Goal: Task Accomplishment & Management: Use online tool/utility

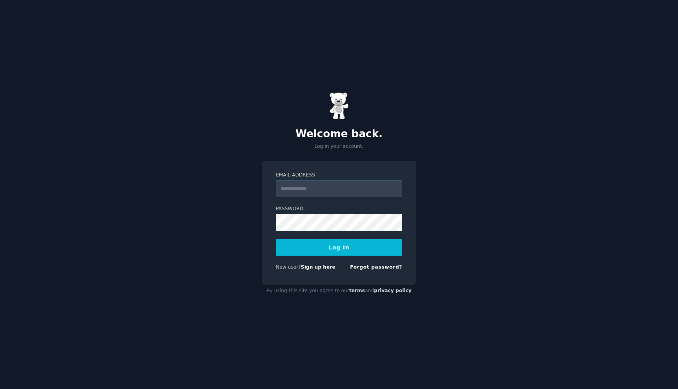
click at [336, 183] on input "Email Address" at bounding box center [339, 188] width 126 height 17
type input "**********"
drag, startPoint x: 329, startPoint y: 253, endPoint x: 329, endPoint y: 249, distance: 4.3
click at [329, 249] on button "Log In" at bounding box center [339, 247] width 126 height 16
click at [378, 244] on button "Log In" at bounding box center [339, 247] width 126 height 16
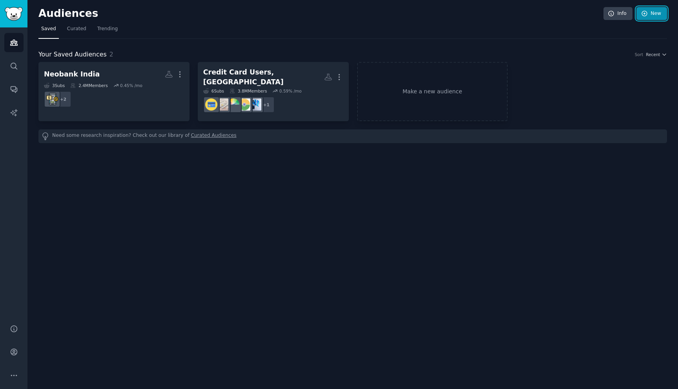
click at [645, 18] on link "New" at bounding box center [651, 13] width 31 height 13
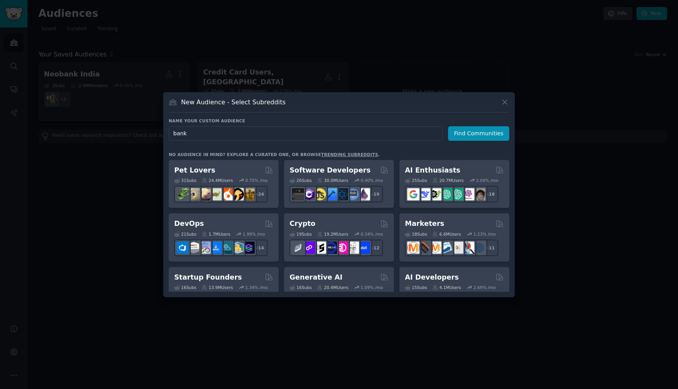
click at [173, 135] on input "bank" at bounding box center [306, 133] width 274 height 15
click at [205, 134] on input "indian bank" at bounding box center [306, 133] width 274 height 15
type input "indian banks"
click at [461, 132] on button "Find Communities" at bounding box center [478, 133] width 61 height 15
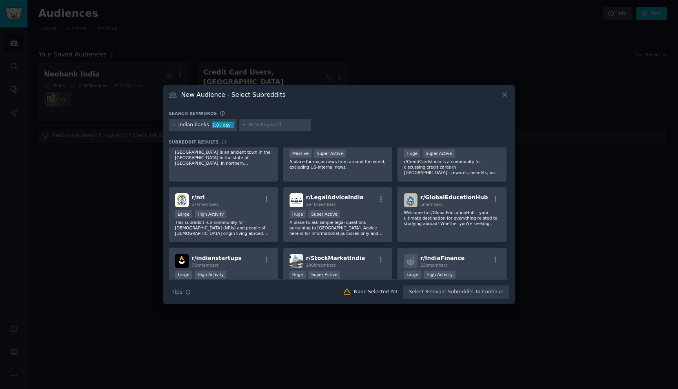
scroll to position [249, 0]
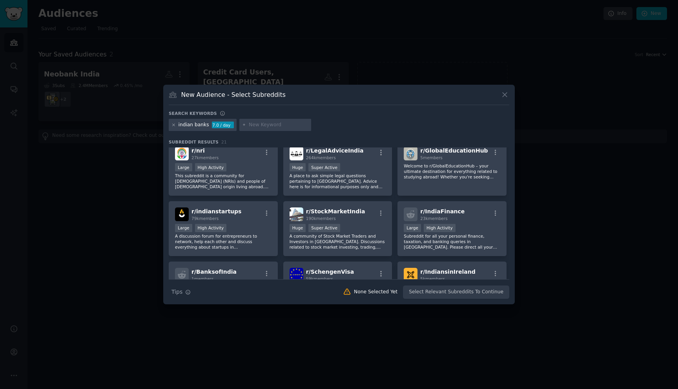
click at [174, 124] on icon at bounding box center [173, 125] width 4 height 4
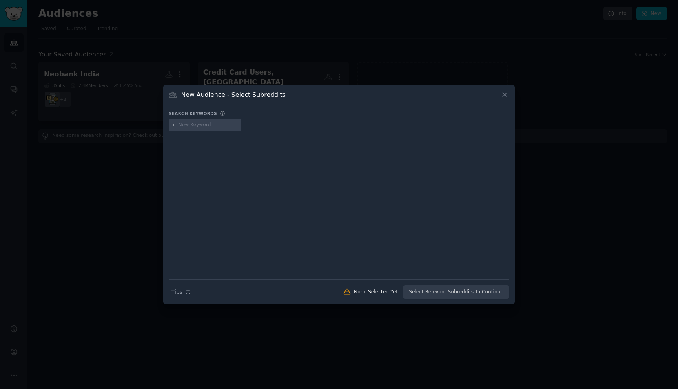
click at [193, 126] on input "text" at bounding box center [208, 125] width 60 height 7
type input "banks"
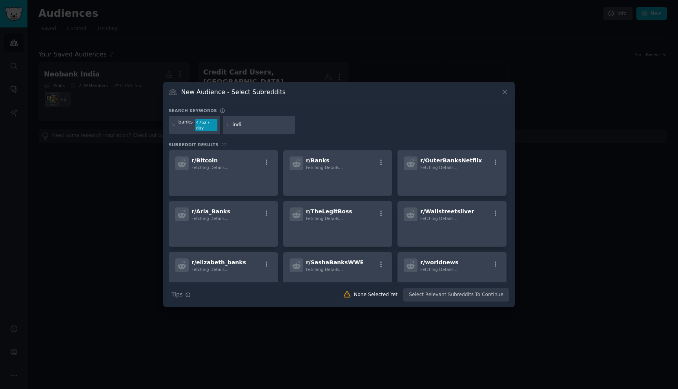
type input "india"
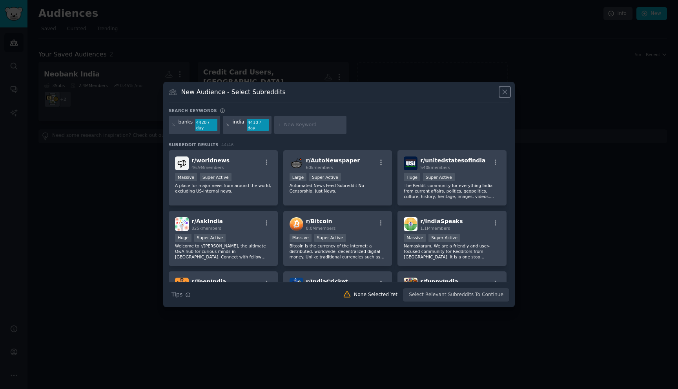
click at [501, 94] on icon at bounding box center [504, 92] width 8 height 8
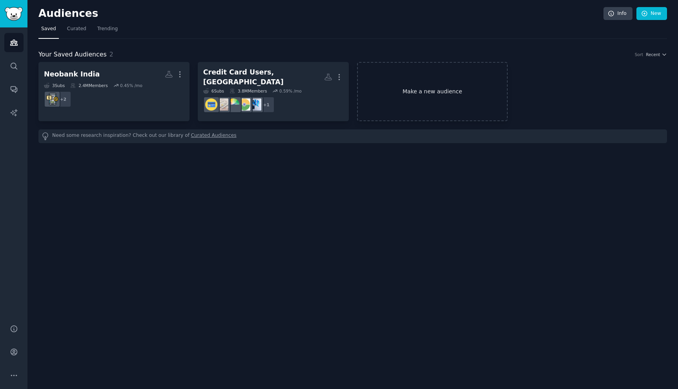
click at [424, 86] on link "Make a new audience" at bounding box center [432, 91] width 151 height 59
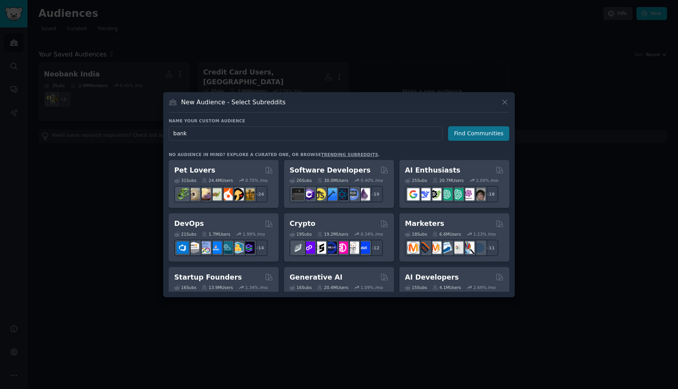
type input "bank"
click at [463, 133] on button "Find Communities" at bounding box center [478, 133] width 61 height 15
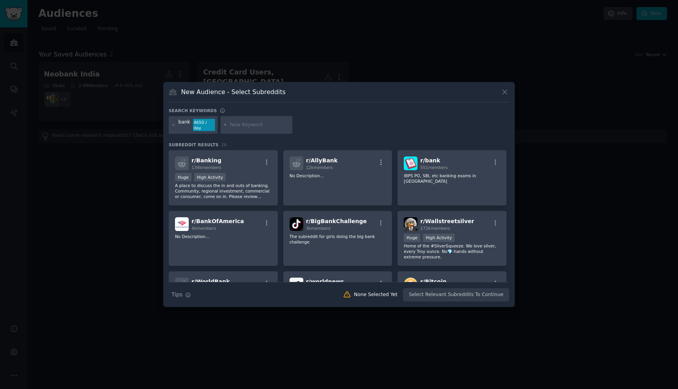
click at [241, 125] on input "text" at bounding box center [260, 125] width 60 height 7
type input "india"
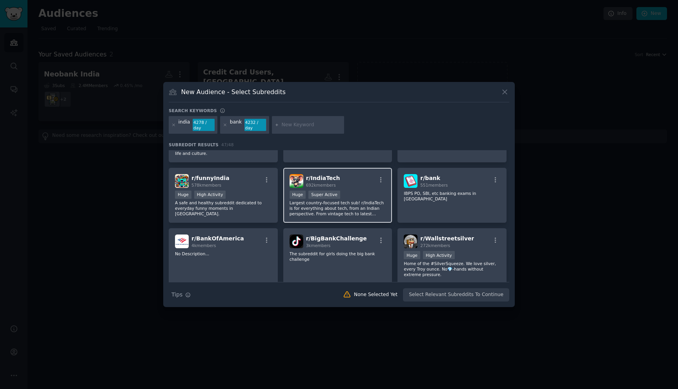
scroll to position [181, 0]
